Goal: Task Accomplishment & Management: Manage account settings

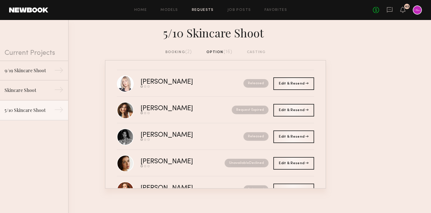
click at [234, 7] on div "Home Models Requests Job Posts Favorites Sign Out No fees up to $5,000 62" at bounding box center [235, 9] width 374 height 9
click at [234, 9] on link "Job Posts" at bounding box center [240, 10] width 24 height 4
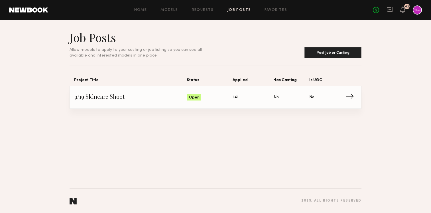
click at [121, 100] on span "9/19 Skincare Shoot" at bounding box center [130, 97] width 113 height 9
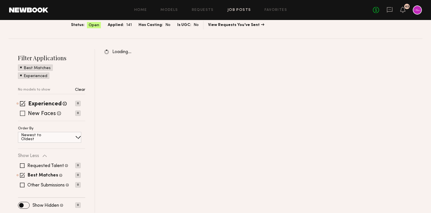
click at [48, 112] on label "New Faces" at bounding box center [42, 114] width 28 height 6
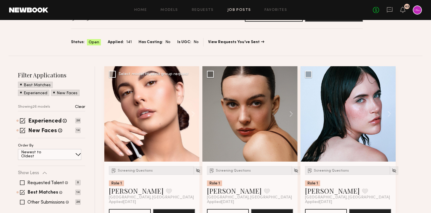
scroll to position [53, 0]
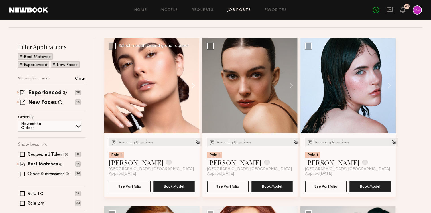
click at [191, 86] on button at bounding box center [190, 85] width 18 height 95
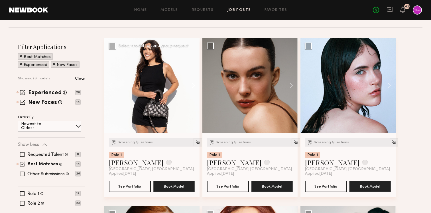
click at [191, 86] on button at bounding box center [190, 85] width 18 height 95
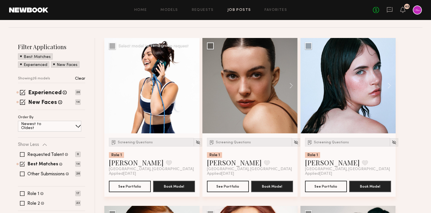
click at [191, 86] on button at bounding box center [190, 85] width 18 height 95
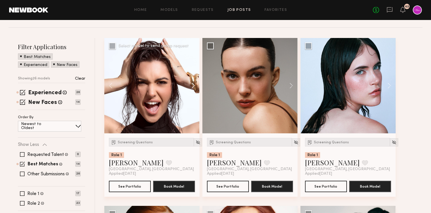
click at [191, 86] on button at bounding box center [190, 85] width 18 height 95
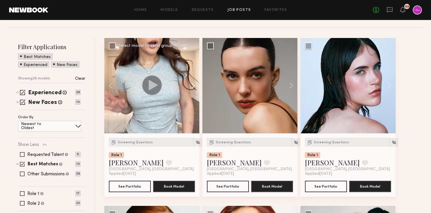
click at [191, 86] on button at bounding box center [190, 85] width 18 height 95
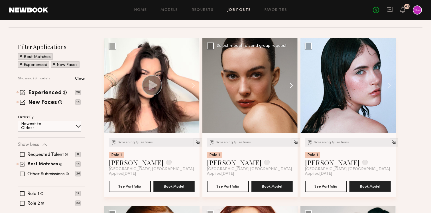
click at [287, 85] on button at bounding box center [288, 85] width 18 height 95
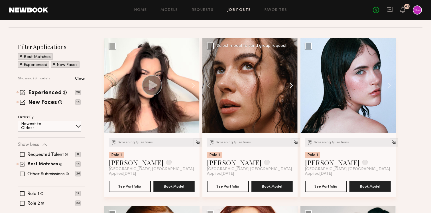
click at [287, 85] on button at bounding box center [288, 85] width 18 height 95
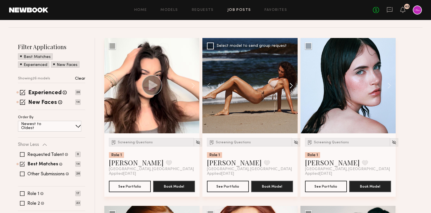
click at [287, 85] on button at bounding box center [288, 85] width 18 height 95
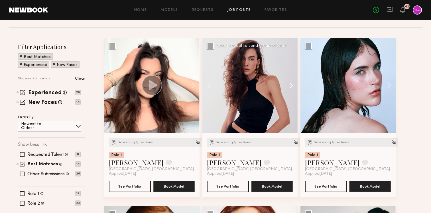
click at [287, 85] on button at bounding box center [288, 85] width 18 height 95
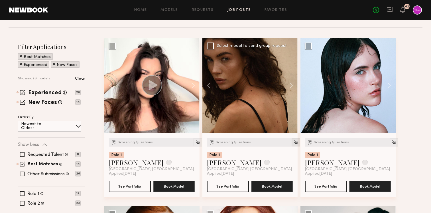
click at [294, 143] on img at bounding box center [296, 142] width 5 height 5
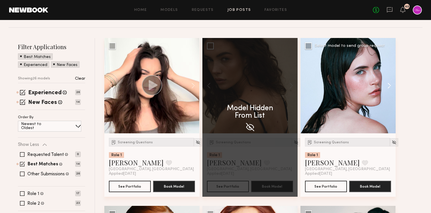
click at [390, 84] on button at bounding box center [387, 85] width 18 height 95
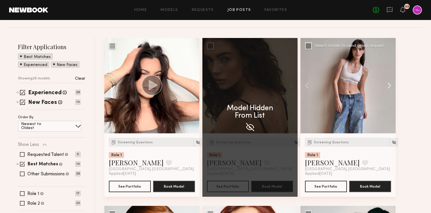
click at [390, 84] on button at bounding box center [387, 85] width 18 height 95
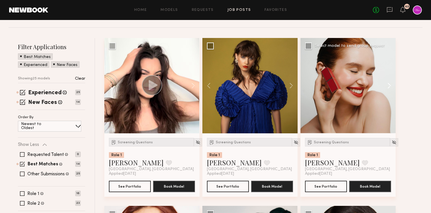
click at [389, 85] on button at bounding box center [387, 85] width 18 height 95
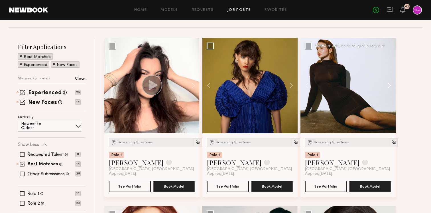
click at [389, 85] on button at bounding box center [387, 85] width 18 height 95
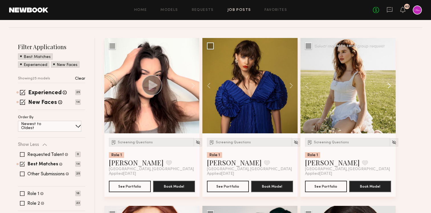
click at [389, 85] on button at bounding box center [387, 85] width 18 height 95
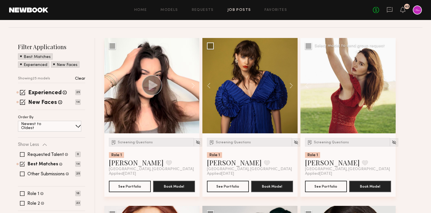
click at [388, 138] on div "Screening Questions Role 1 Olga N. Favorite Los Angeles, CA Applied 09/09/2025 …" at bounding box center [348, 164] width 95 height 63
click at [392, 143] on img at bounding box center [394, 142] width 5 height 5
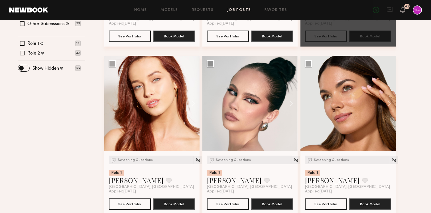
scroll to position [203, 0]
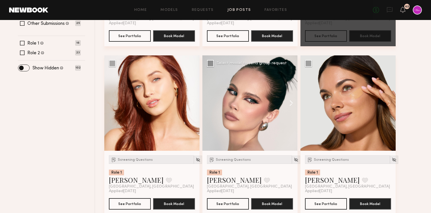
click at [287, 104] on button at bounding box center [288, 102] width 18 height 95
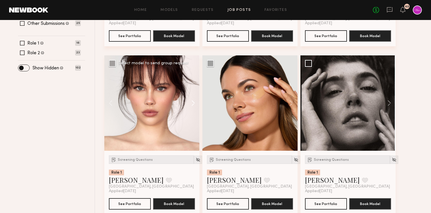
click at [287, 104] on button at bounding box center [288, 102] width 18 height 95
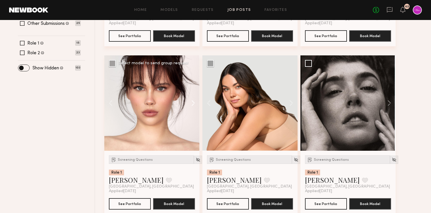
click at [198, 101] on button at bounding box center [190, 102] width 18 height 95
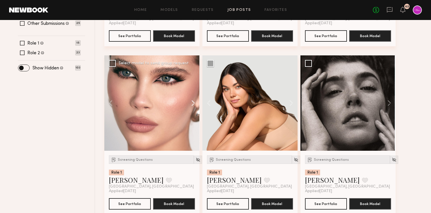
click at [198, 101] on button at bounding box center [190, 102] width 18 height 95
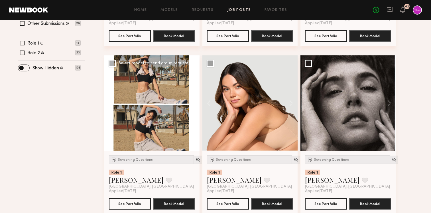
click at [198, 101] on button at bounding box center [190, 102] width 18 height 95
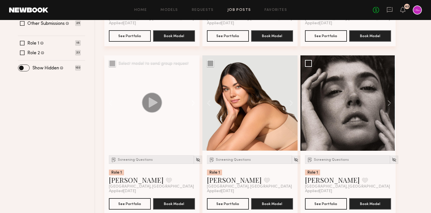
click at [198, 101] on button at bounding box center [190, 102] width 18 height 95
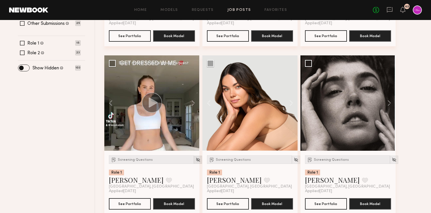
click at [196, 159] on img at bounding box center [198, 159] width 5 height 5
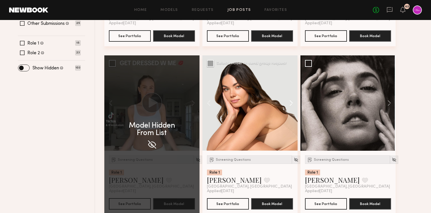
click at [293, 101] on button at bounding box center [288, 102] width 18 height 95
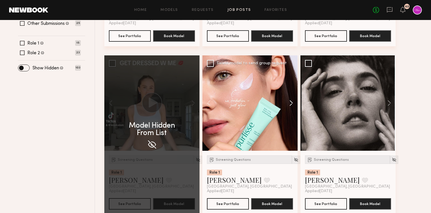
click at [293, 101] on button at bounding box center [288, 102] width 18 height 95
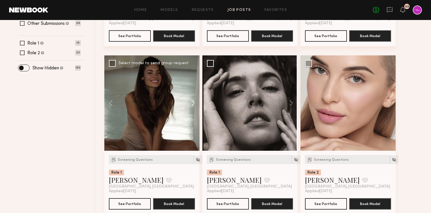
click at [293, 101] on button at bounding box center [288, 102] width 18 height 95
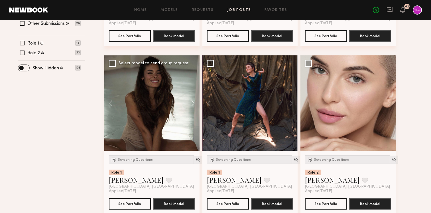
click at [293, 101] on button at bounding box center [288, 102] width 18 height 95
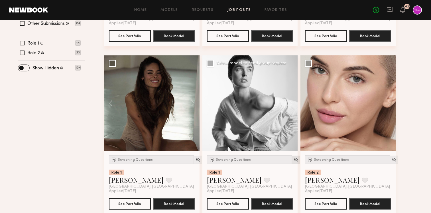
click at [294, 159] on img at bounding box center [296, 159] width 5 height 5
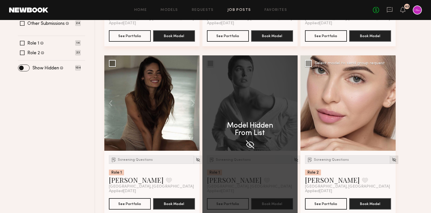
click at [392, 159] on img at bounding box center [394, 159] width 5 height 5
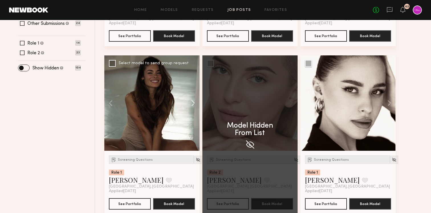
click at [195, 102] on button at bounding box center [190, 102] width 18 height 95
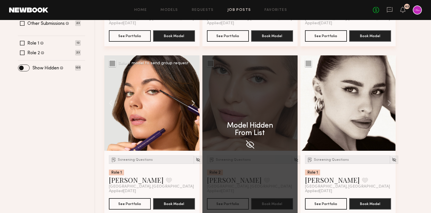
click at [195, 102] on button at bounding box center [190, 102] width 18 height 95
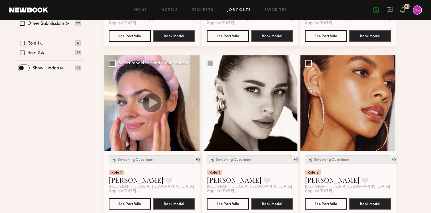
click at [178, 155] on div "Screening Questions Role 1 Caina F. Favorite Los Angeles, CA" at bounding box center [152, 172] width 86 height 34
click at [196, 160] on img at bounding box center [198, 159] width 5 height 5
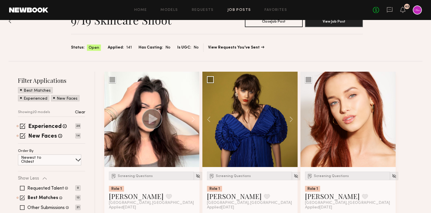
scroll to position [18, 0]
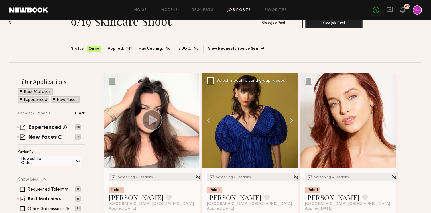
click at [290, 116] on button at bounding box center [288, 120] width 18 height 95
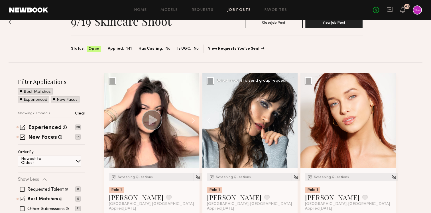
click at [290, 116] on button at bounding box center [288, 120] width 18 height 95
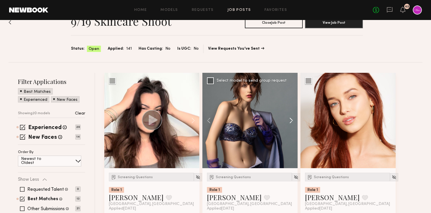
click at [290, 116] on button at bounding box center [288, 120] width 18 height 95
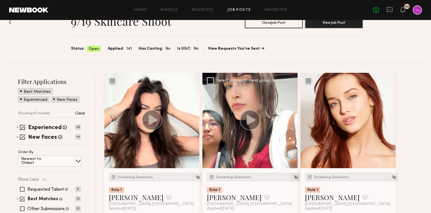
click at [294, 175] on img at bounding box center [296, 177] width 5 height 5
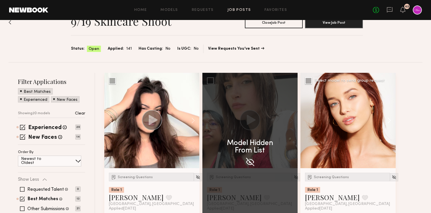
click at [387, 119] on button at bounding box center [387, 120] width 18 height 95
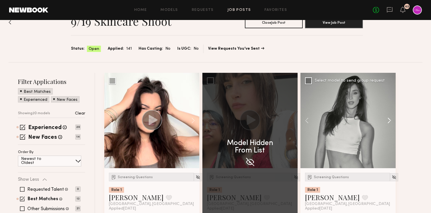
click at [387, 119] on button at bounding box center [387, 120] width 18 height 95
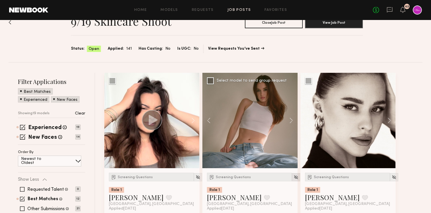
click at [293, 179] on div at bounding box center [296, 177] width 8 height 8
click at [294, 177] on img at bounding box center [296, 177] width 5 height 5
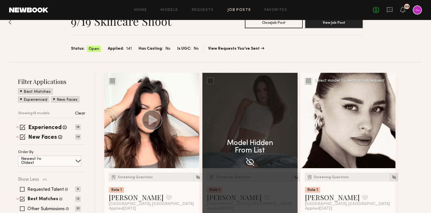
click at [392, 175] on img at bounding box center [394, 177] width 5 height 5
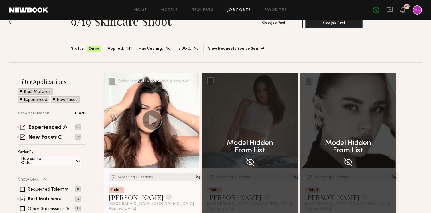
click at [195, 119] on button at bounding box center [190, 120] width 18 height 95
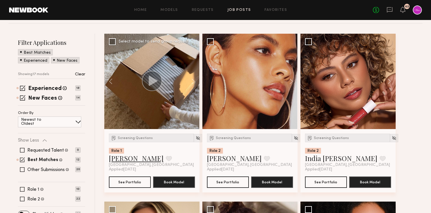
scroll to position [78, 0]
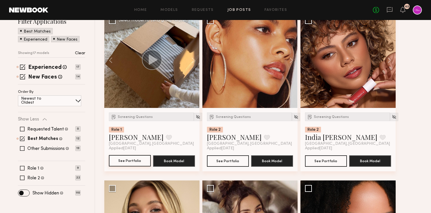
click at [121, 161] on button "See Portfolio" at bounding box center [130, 160] width 42 height 11
click at [196, 118] on img at bounding box center [198, 116] width 5 height 5
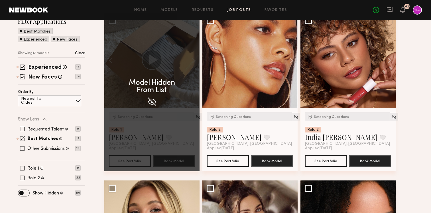
click at [44, 149] on label "Other Submissions" at bounding box center [45, 148] width 37 height 5
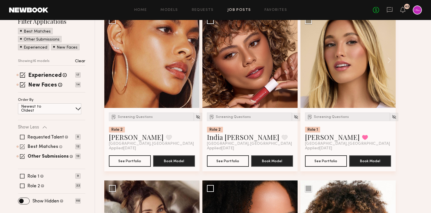
click at [46, 148] on label "Best Matches" at bounding box center [43, 147] width 31 height 5
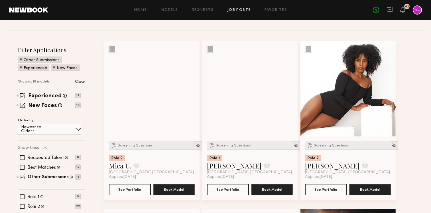
scroll to position [50, 0]
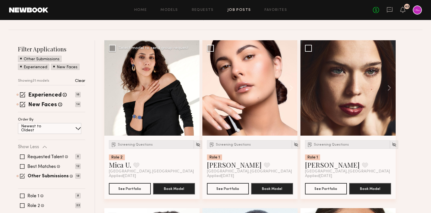
click at [192, 89] on button at bounding box center [190, 87] width 18 height 95
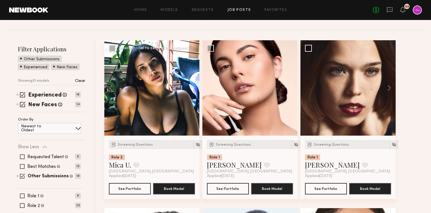
click at [192, 89] on button at bounding box center [190, 87] width 18 height 95
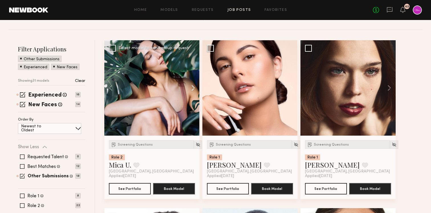
click at [192, 89] on button at bounding box center [190, 87] width 18 height 95
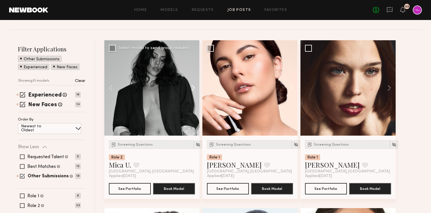
click at [192, 89] on button at bounding box center [190, 87] width 18 height 95
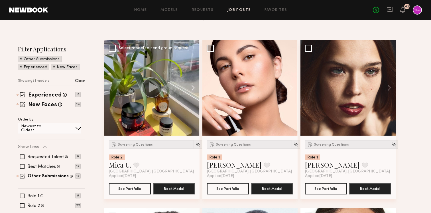
click at [192, 89] on button at bounding box center [190, 87] width 18 height 95
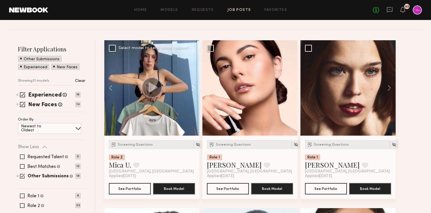
click at [192, 89] on button at bounding box center [190, 87] width 18 height 95
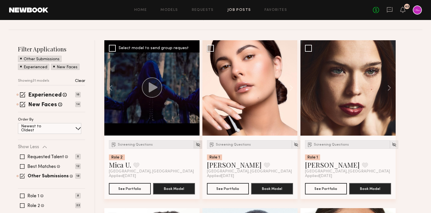
click at [196, 143] on img at bounding box center [198, 144] width 5 height 5
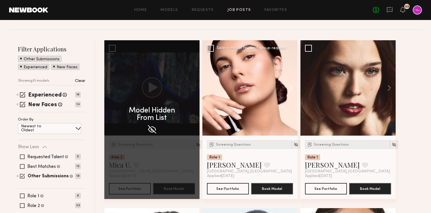
click at [292, 90] on button at bounding box center [288, 87] width 18 height 95
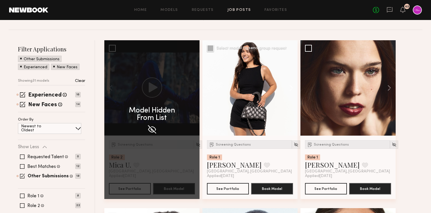
click at [292, 90] on button at bounding box center [288, 87] width 18 height 95
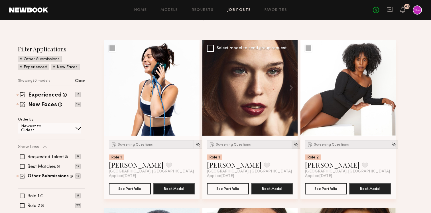
click at [292, 145] on div at bounding box center [296, 144] width 8 height 8
click at [194, 145] on div at bounding box center [198, 144] width 8 height 8
click at [182, 144] on div "Screening Questions Role 1 Taylor C. Favorite Los Angeles, CA" at bounding box center [152, 157] width 86 height 34
click at [194, 144] on div at bounding box center [198, 144] width 8 height 8
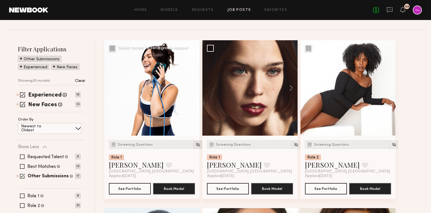
click at [196, 144] on img at bounding box center [198, 144] width 5 height 5
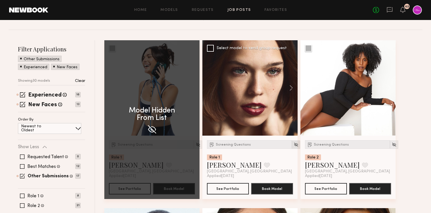
click at [294, 143] on img at bounding box center [296, 144] width 5 height 5
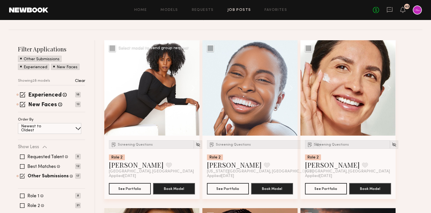
click at [193, 92] on button at bounding box center [190, 87] width 18 height 95
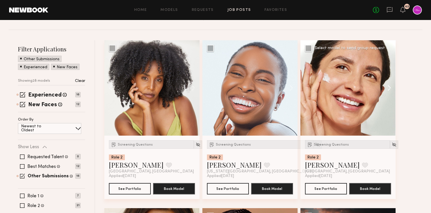
click at [393, 87] on button at bounding box center [387, 87] width 18 height 95
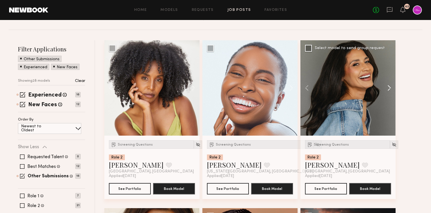
click at [393, 87] on button at bounding box center [387, 87] width 18 height 95
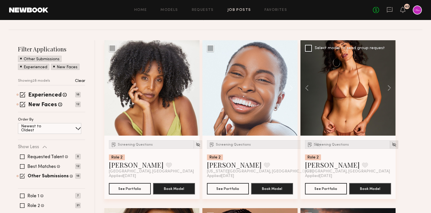
click at [390, 147] on div at bounding box center [394, 144] width 8 height 8
click at [392, 145] on img at bounding box center [394, 144] width 5 height 5
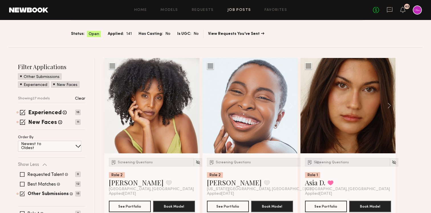
scroll to position [35, 0]
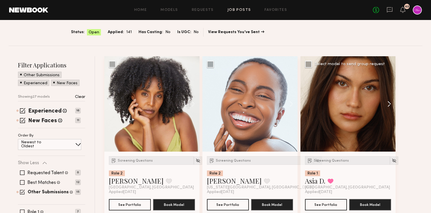
click at [390, 107] on button at bounding box center [387, 103] width 18 height 95
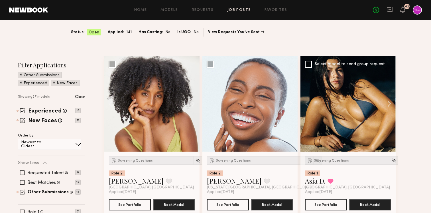
click at [390, 107] on button at bounding box center [387, 103] width 18 height 95
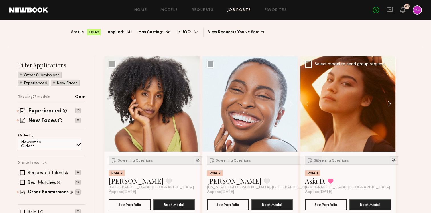
click at [390, 107] on button at bounding box center [387, 103] width 18 height 95
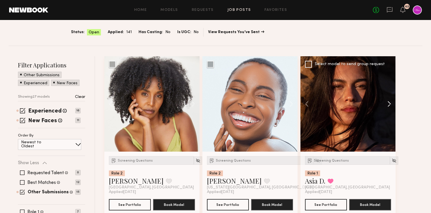
click at [390, 107] on button at bounding box center [387, 103] width 18 height 95
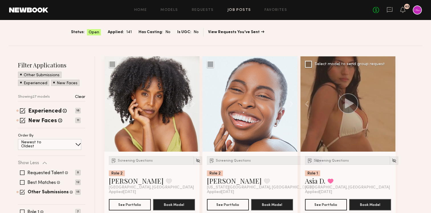
click at [390, 107] on div at bounding box center [348, 103] width 95 height 95
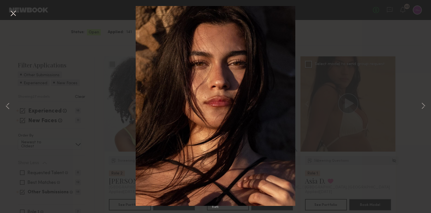
click at [362, 104] on div "5 of 5" at bounding box center [215, 106] width 431 height 213
click at [375, 93] on div "5 of 5" at bounding box center [215, 106] width 431 height 213
click at [14, 15] on button at bounding box center [13, 14] width 9 height 10
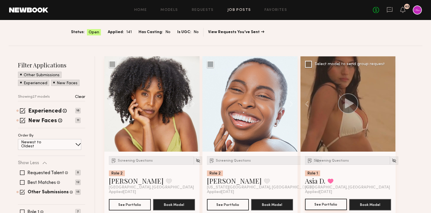
click at [323, 204] on button "See Portfolio" at bounding box center [326, 203] width 42 height 11
click at [329, 161] on span "Screening Questions" at bounding box center [331, 160] width 35 height 3
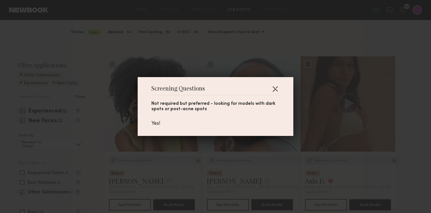
click at [277, 90] on button "button" at bounding box center [275, 88] width 9 height 9
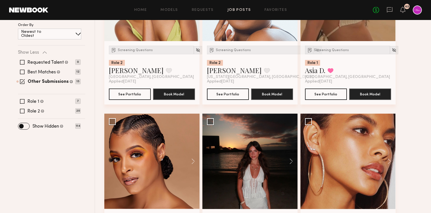
scroll to position [149, 0]
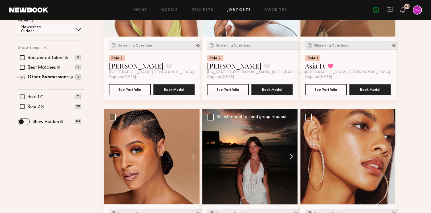
click at [290, 151] on button at bounding box center [288, 156] width 18 height 95
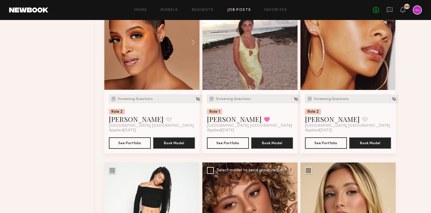
scroll to position [0, 0]
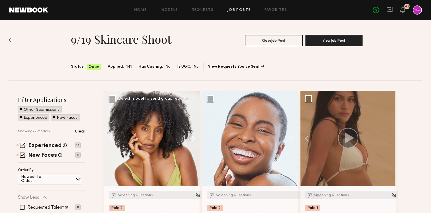
click at [191, 139] on button at bounding box center [190, 138] width 18 height 95
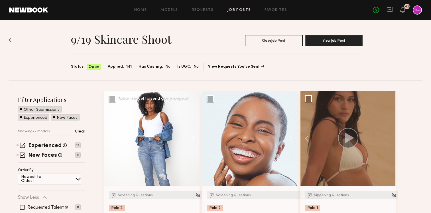
click at [191, 139] on button at bounding box center [190, 138] width 18 height 95
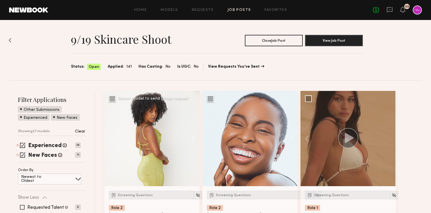
click at [191, 139] on button at bounding box center [190, 138] width 18 height 95
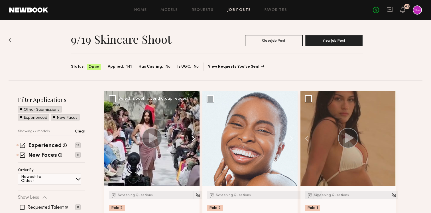
click at [191, 139] on button at bounding box center [190, 138] width 18 height 95
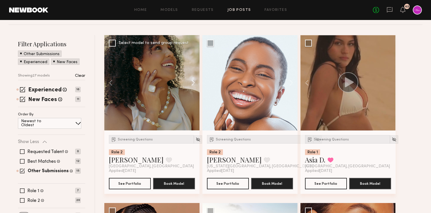
scroll to position [60, 0]
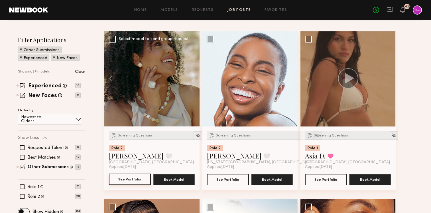
click at [126, 181] on button "See Portfolio" at bounding box center [130, 178] width 42 height 11
click at [292, 76] on button at bounding box center [288, 78] width 18 height 95
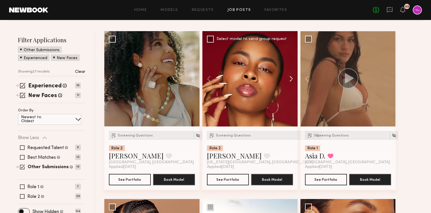
click at [292, 76] on button at bounding box center [288, 78] width 18 height 95
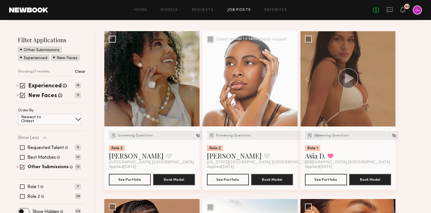
click at [292, 76] on button at bounding box center [288, 78] width 18 height 95
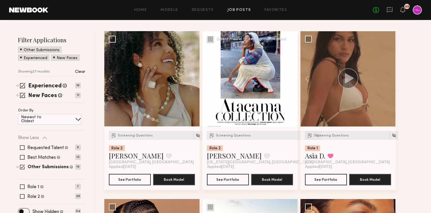
click at [292, 76] on button at bounding box center [288, 78] width 18 height 95
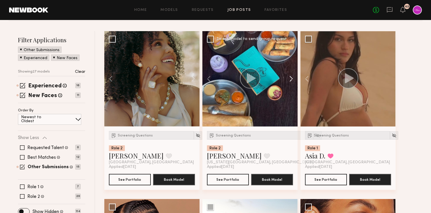
click at [292, 76] on button at bounding box center [288, 78] width 18 height 95
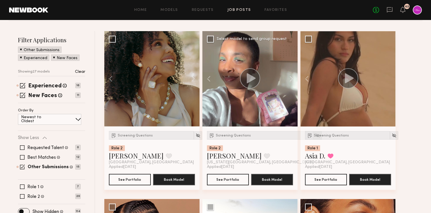
click at [315, 134] on img at bounding box center [317, 135] width 5 height 5
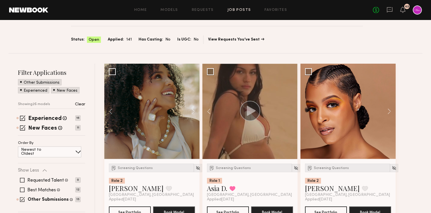
scroll to position [0, 0]
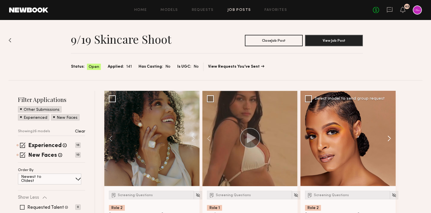
click at [390, 128] on button at bounding box center [387, 138] width 18 height 95
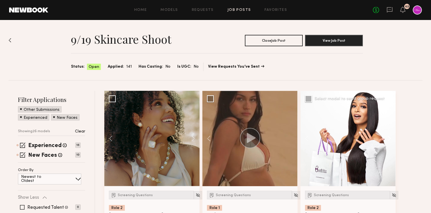
click at [390, 134] on button at bounding box center [387, 138] width 18 height 95
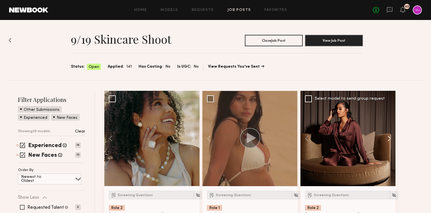
click at [390, 134] on button at bounding box center [387, 138] width 18 height 95
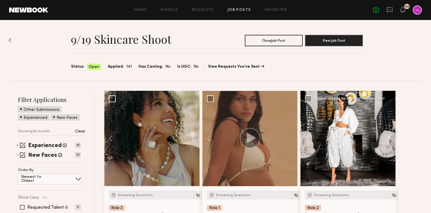
click at [390, 134] on button at bounding box center [387, 138] width 18 height 95
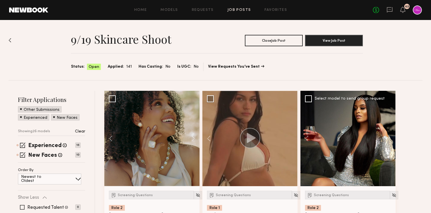
click at [390, 134] on div at bounding box center [348, 138] width 95 height 95
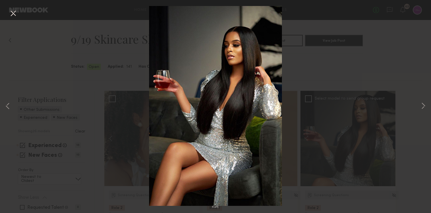
click at [15, 15] on button at bounding box center [13, 14] width 9 height 10
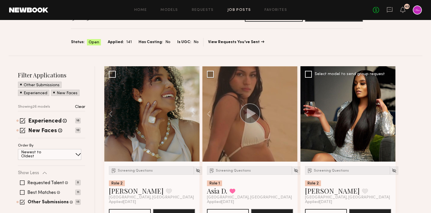
scroll to position [54, 0]
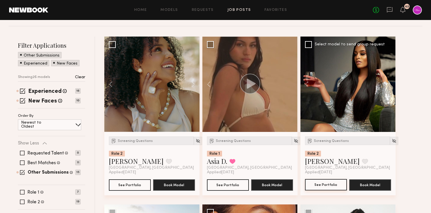
click at [323, 184] on button "See Portfolio" at bounding box center [326, 184] width 42 height 11
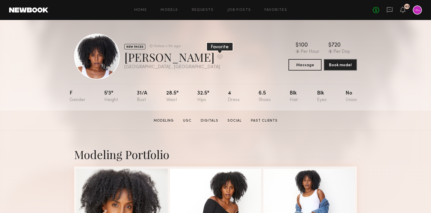
click at [217, 57] on button at bounding box center [220, 56] width 6 height 5
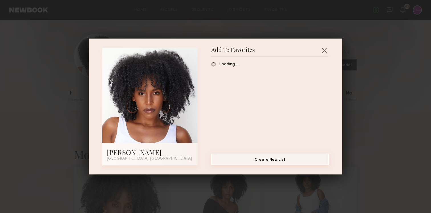
click at [247, 159] on button "Create New List" at bounding box center [270, 158] width 118 height 11
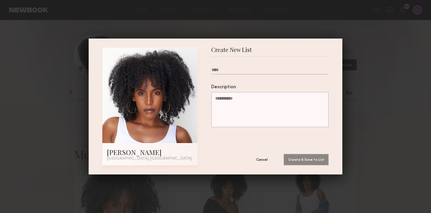
click at [225, 71] on input "text" at bounding box center [270, 70] width 118 height 7
type input "*"
type input "**********"
click at [297, 158] on button "Create & Save to List" at bounding box center [306, 158] width 45 height 11
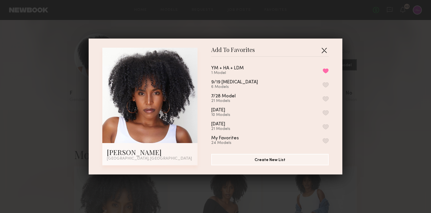
click at [326, 48] on button "button" at bounding box center [324, 50] width 9 height 9
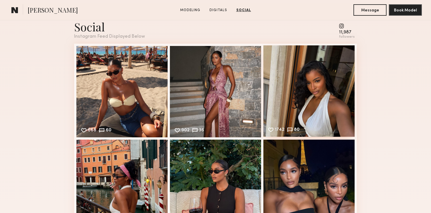
scroll to position [700, 0]
